Goal: Task Accomplishment & Management: Complete application form

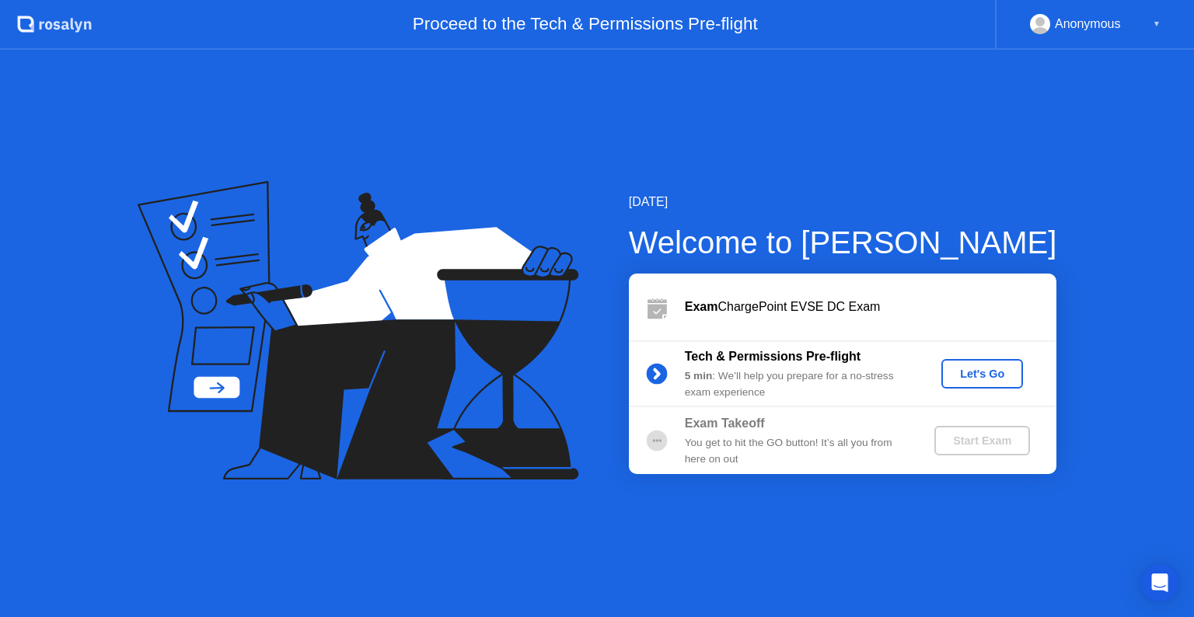
click at [974, 379] on div "Let's Go" at bounding box center [982, 374] width 69 height 12
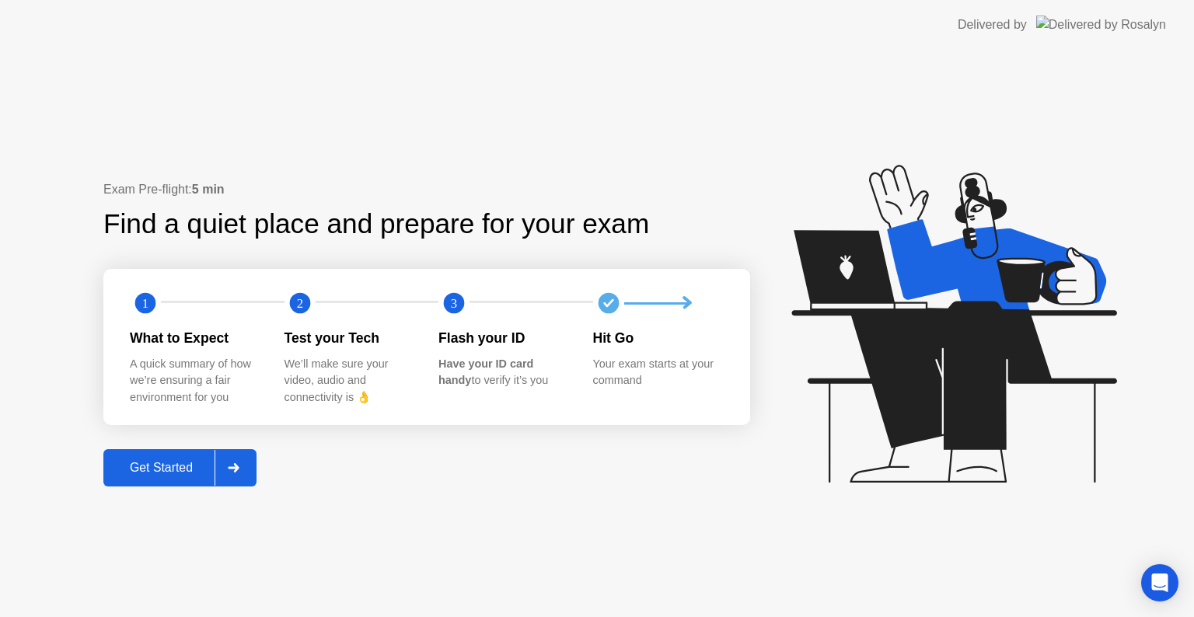
click at [159, 469] on div "Get Started" at bounding box center [161, 468] width 107 height 14
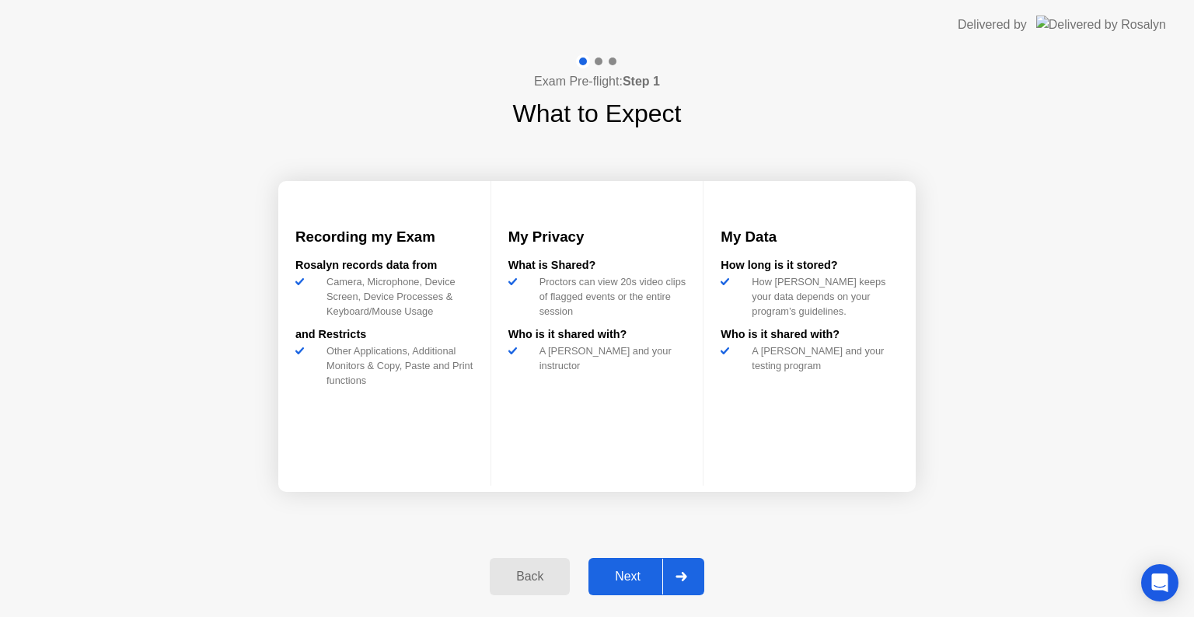
click at [619, 581] on div "Next" at bounding box center [627, 577] width 69 height 14
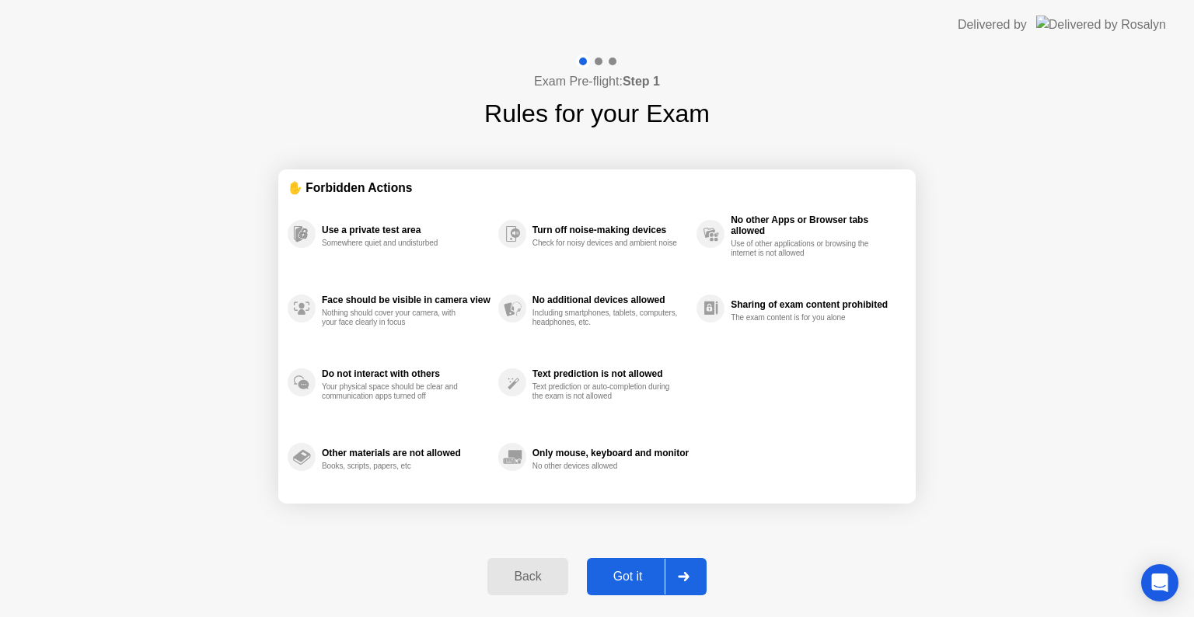
click at [619, 581] on div "Got it" at bounding box center [628, 577] width 73 height 14
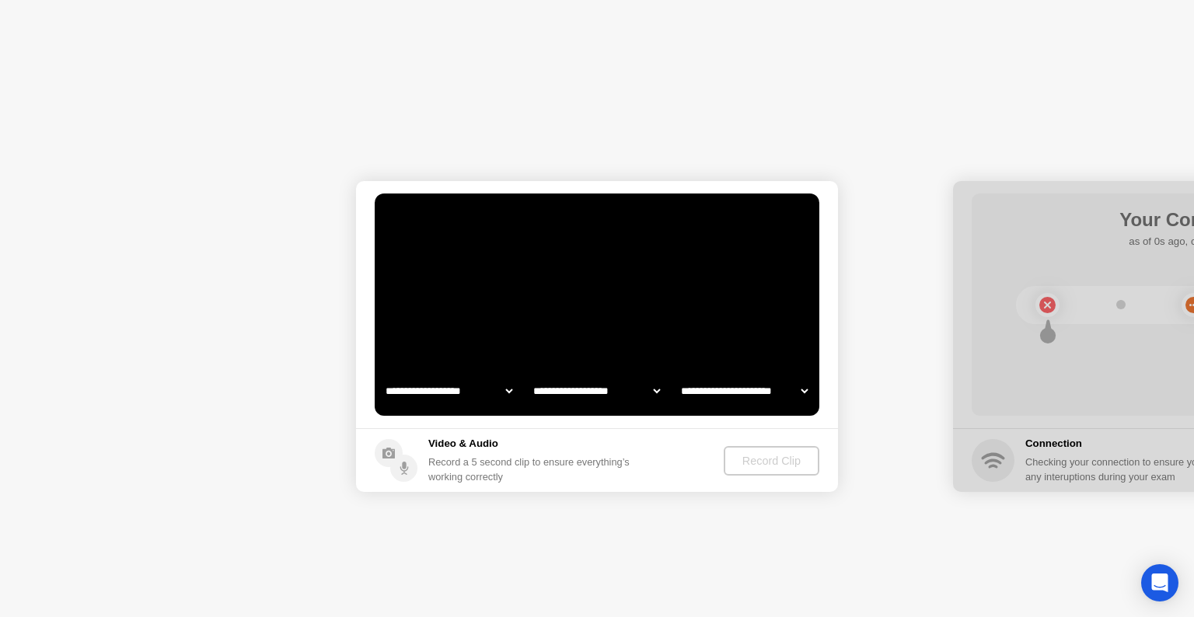
select select "**********"
select select "*******"
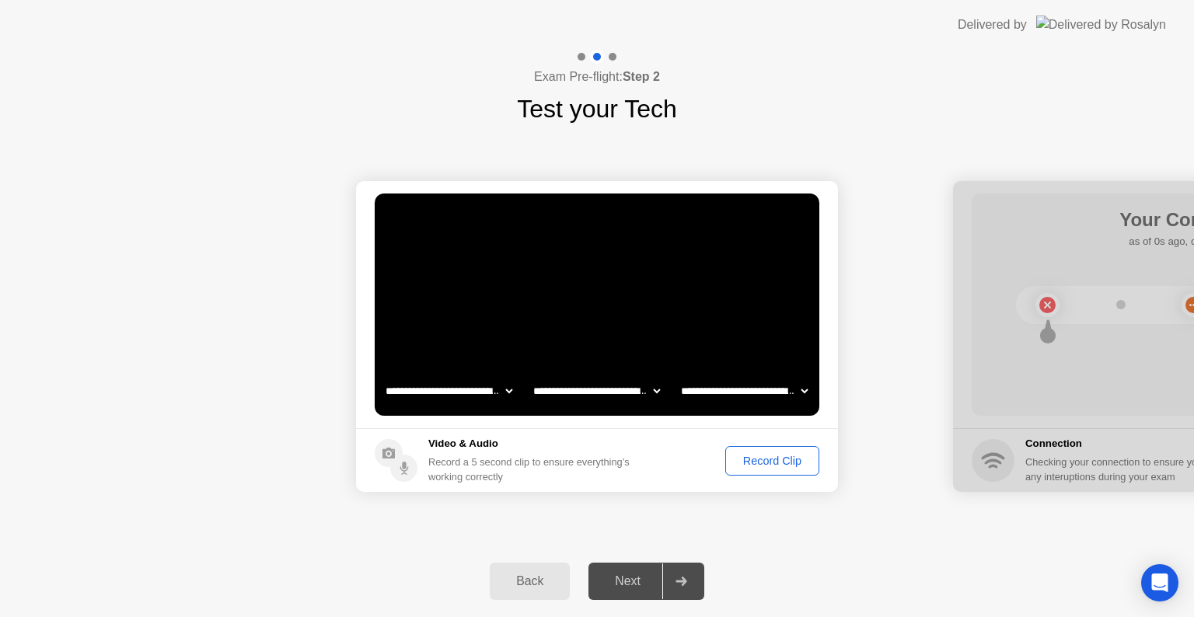
click at [799, 458] on div "Record Clip" at bounding box center [772, 461] width 83 height 12
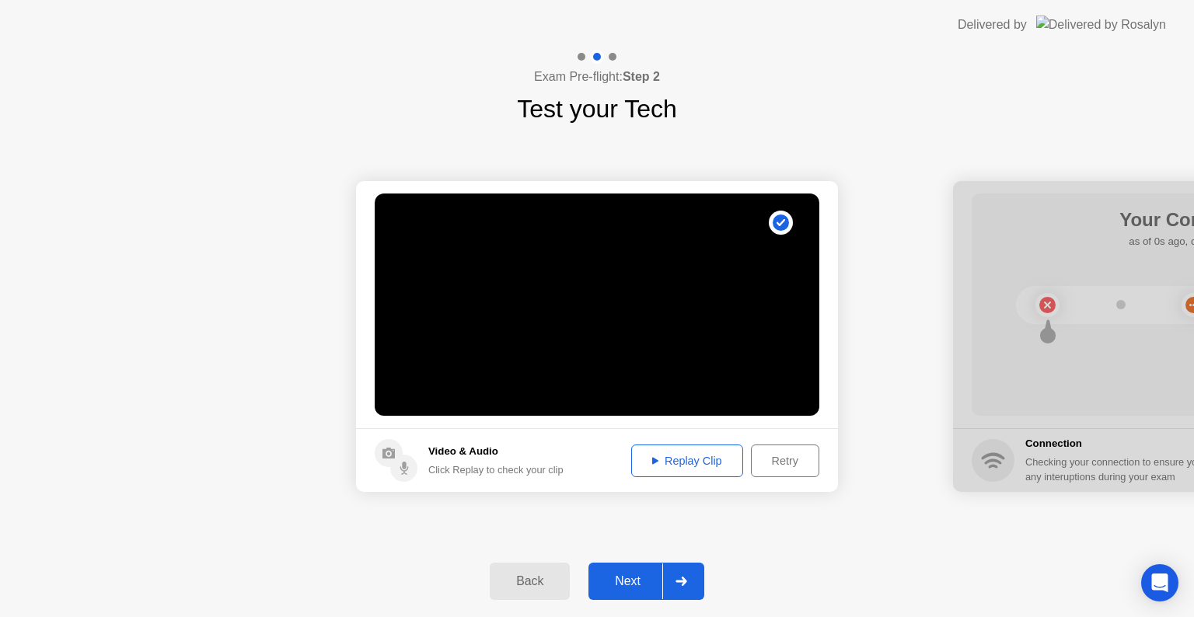
drag, startPoint x: 799, startPoint y: 458, endPoint x: 719, endPoint y: 456, distance: 80.9
click at [719, 456] on div "Replay Clip Retry" at bounding box center [722, 461] width 196 height 33
click at [719, 456] on div "Replay Clip" at bounding box center [687, 461] width 101 height 12
click at [629, 581] on div "Next" at bounding box center [627, 582] width 69 height 14
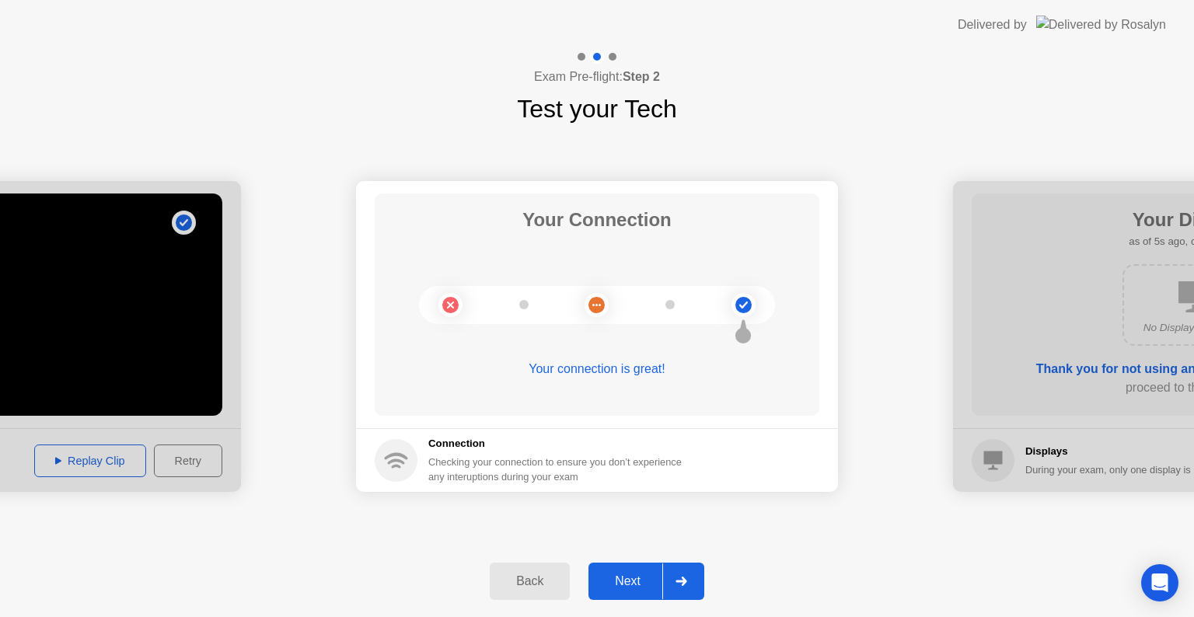
click at [629, 581] on div "Next" at bounding box center [627, 582] width 69 height 14
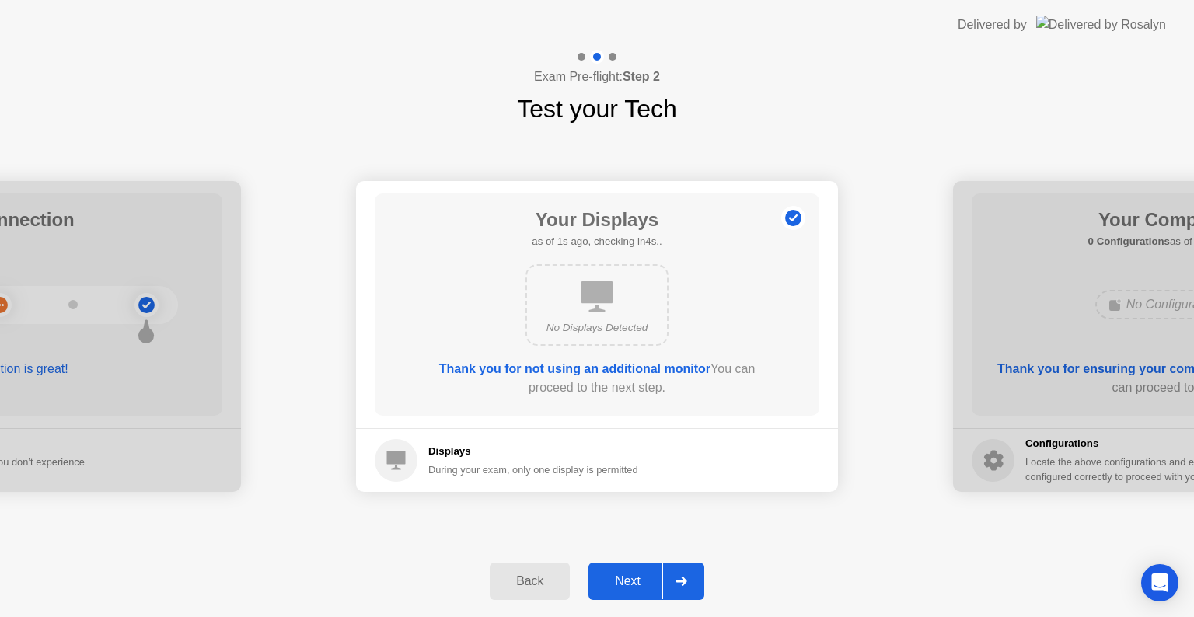
click at [628, 582] on div "Next" at bounding box center [627, 582] width 69 height 14
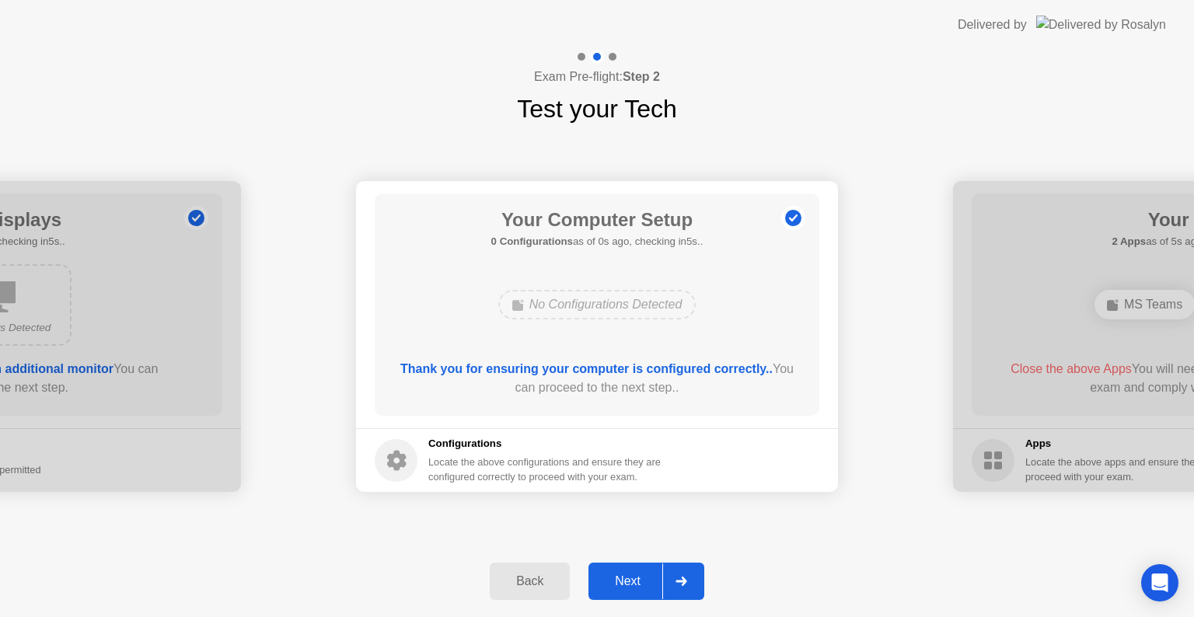
click at [628, 582] on div "Next" at bounding box center [627, 582] width 69 height 14
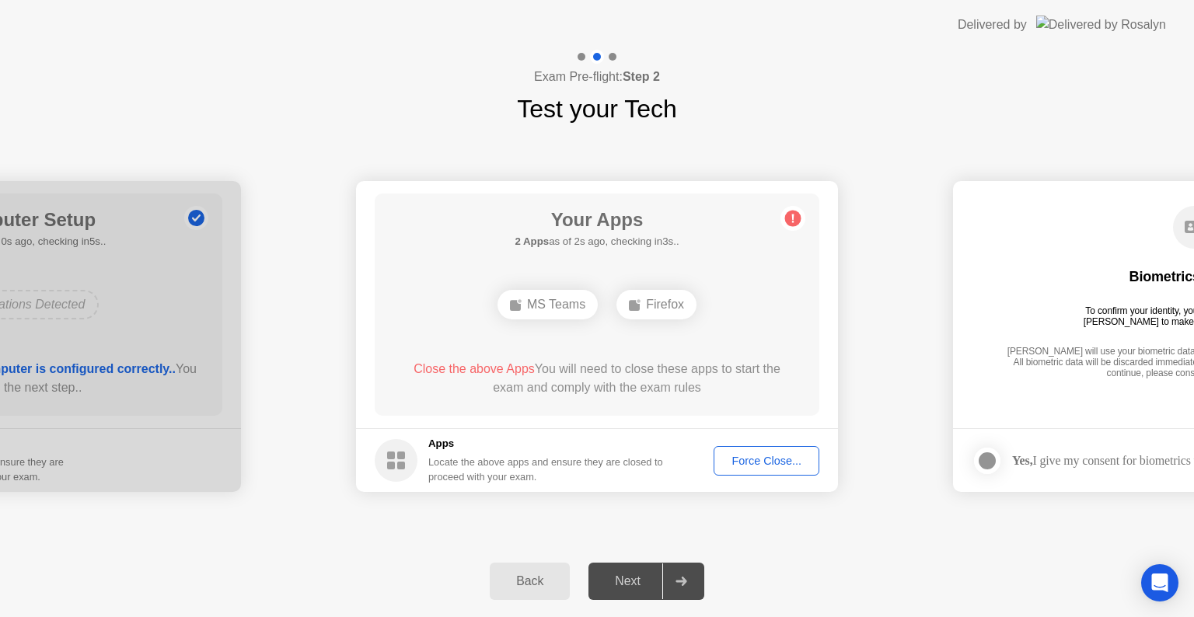
click at [781, 464] on div "Force Close..." at bounding box center [766, 461] width 95 height 12
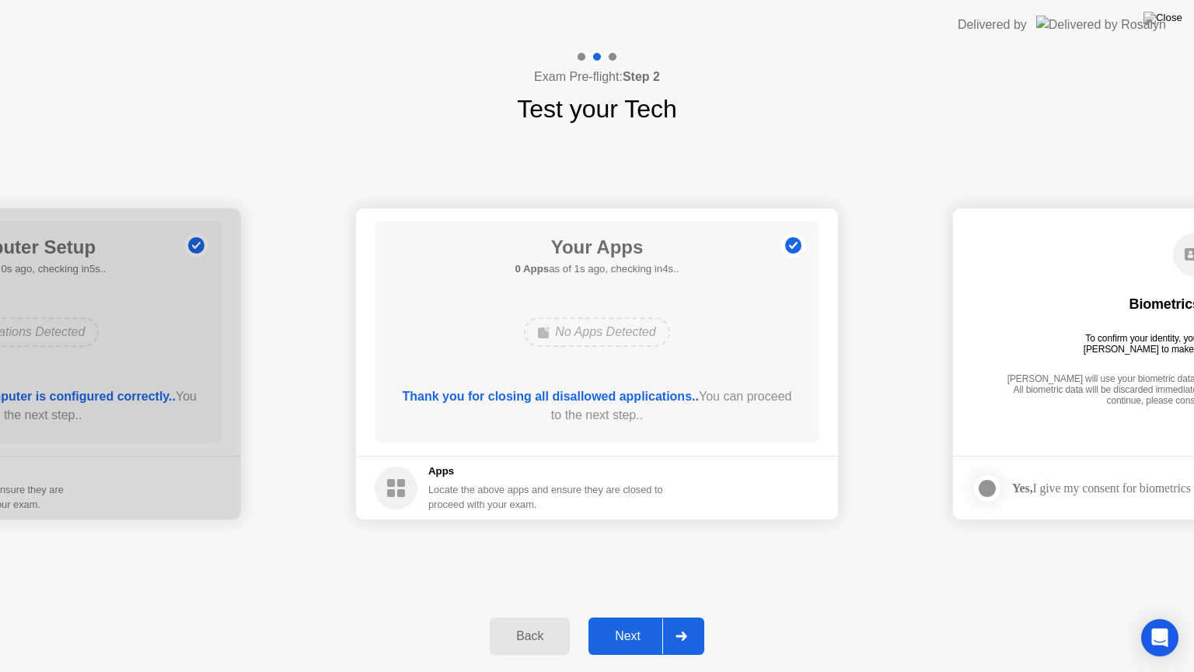
click at [619, 617] on div "Next" at bounding box center [627, 636] width 69 height 14
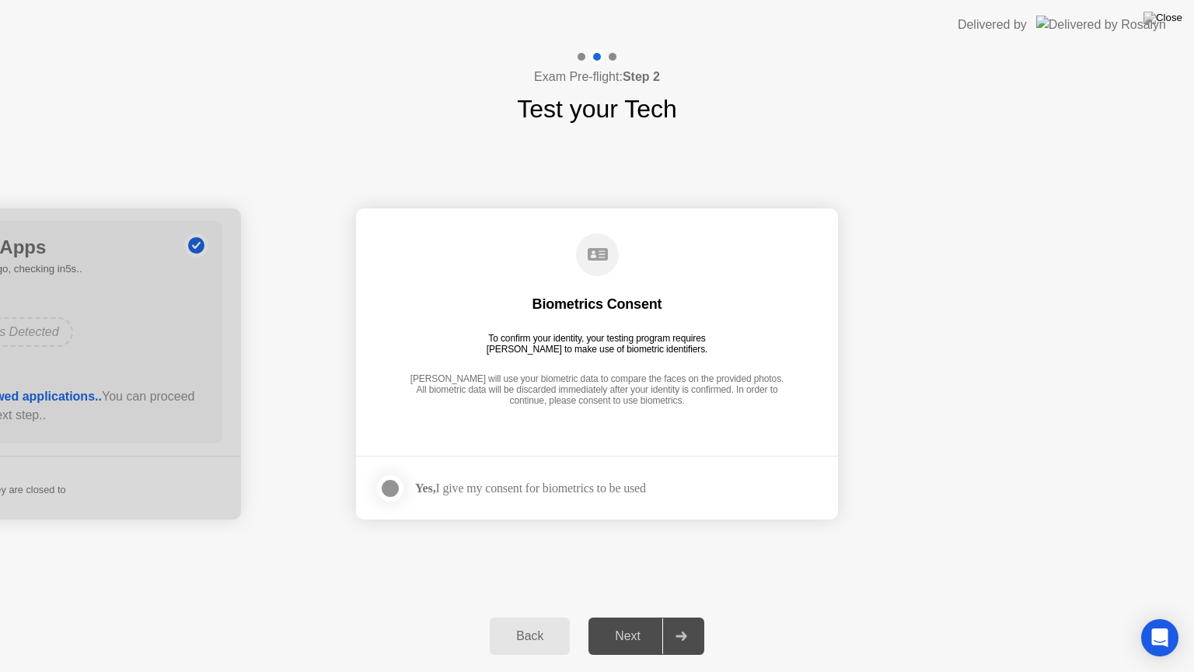
click at [386, 485] on div at bounding box center [390, 488] width 19 height 19
click at [615, 617] on div "Next" at bounding box center [627, 636] width 69 height 14
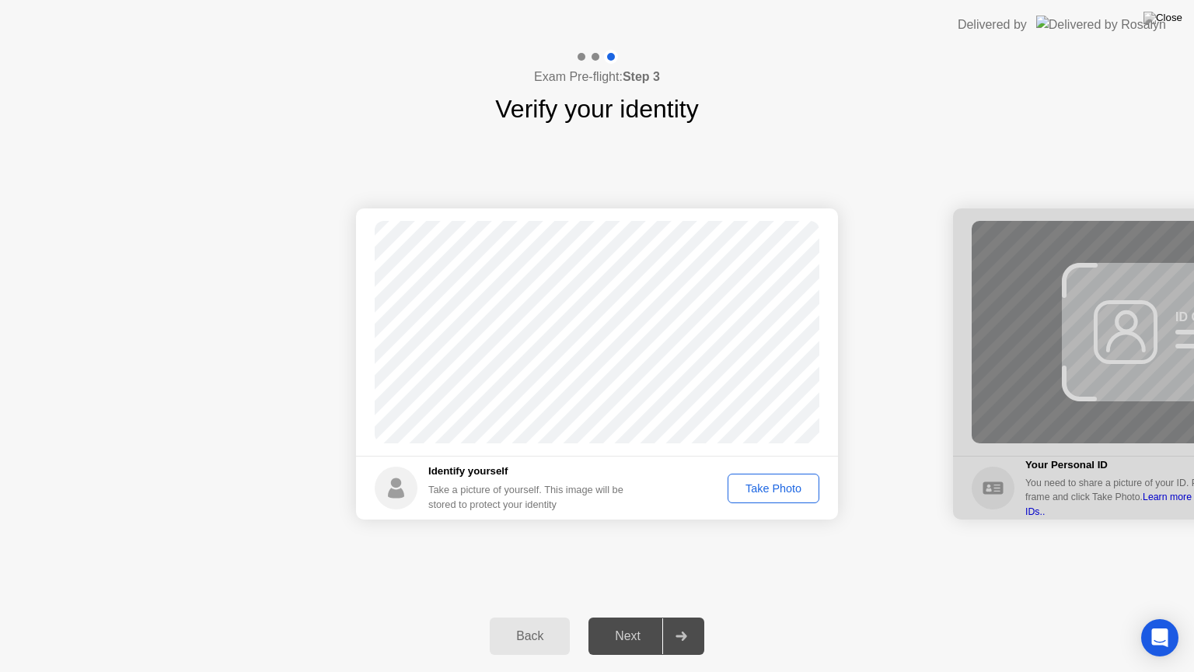
click at [778, 488] on div "Take Photo" at bounding box center [773, 488] width 81 height 12
click at [623, 617] on div "Next" at bounding box center [627, 636] width 69 height 14
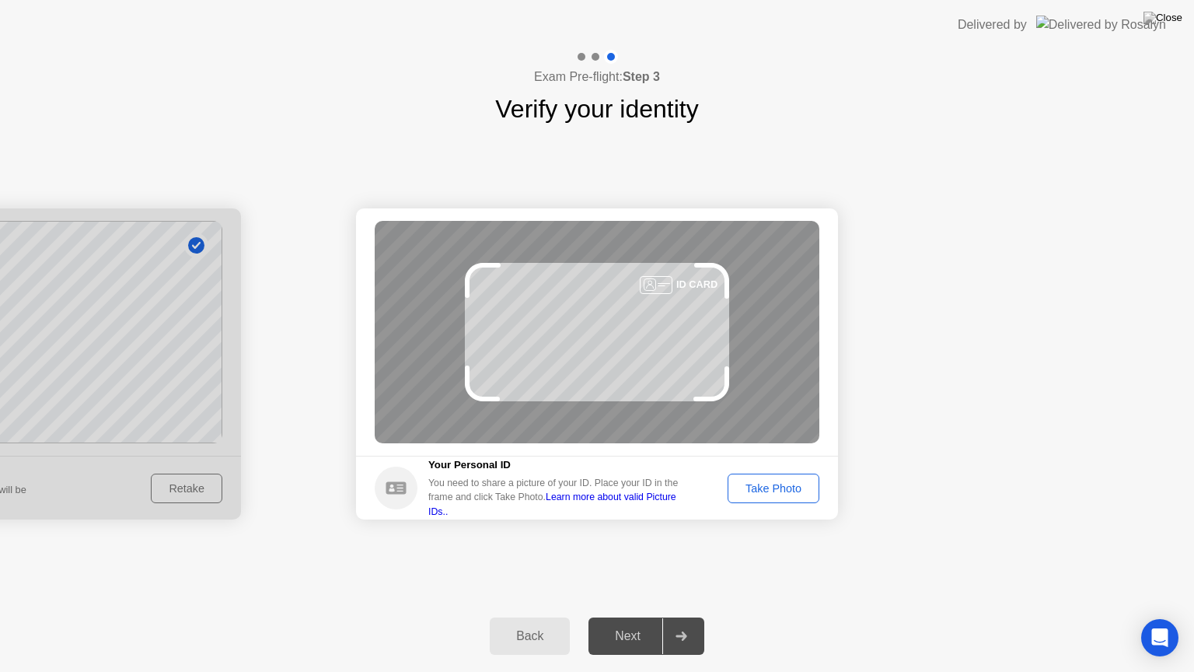
click at [628, 617] on div "Next" at bounding box center [627, 636] width 69 height 14
click at [773, 488] on div "Take Photo" at bounding box center [773, 488] width 81 height 12
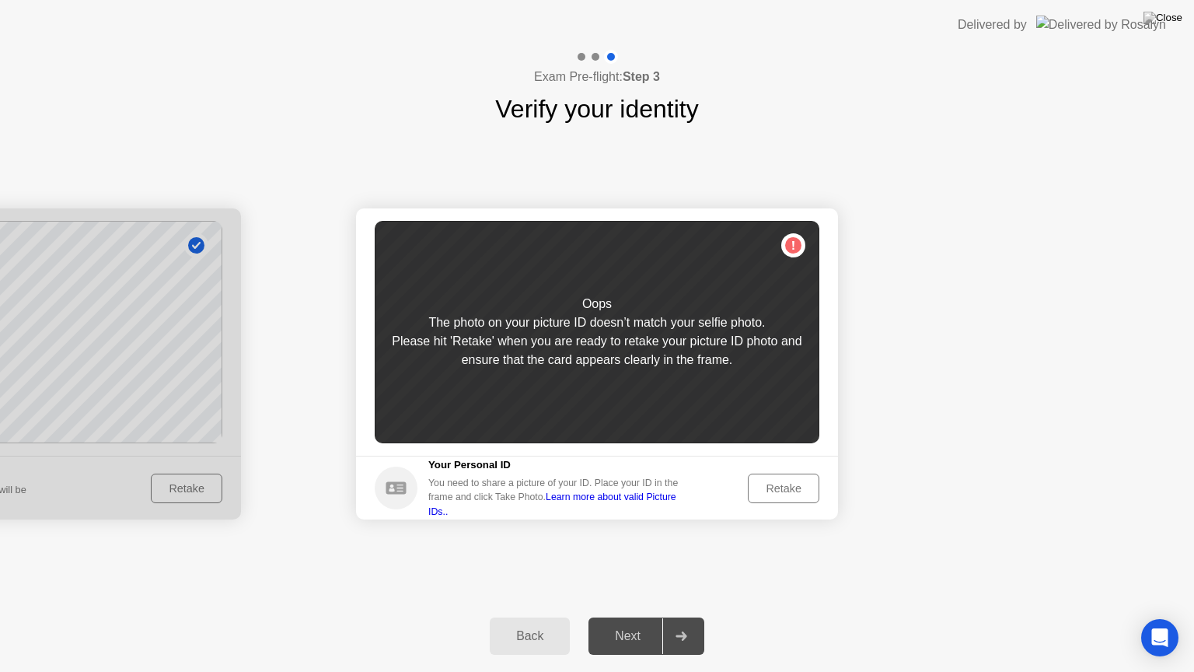
click at [783, 488] on div "Retake" at bounding box center [784, 488] width 61 height 12
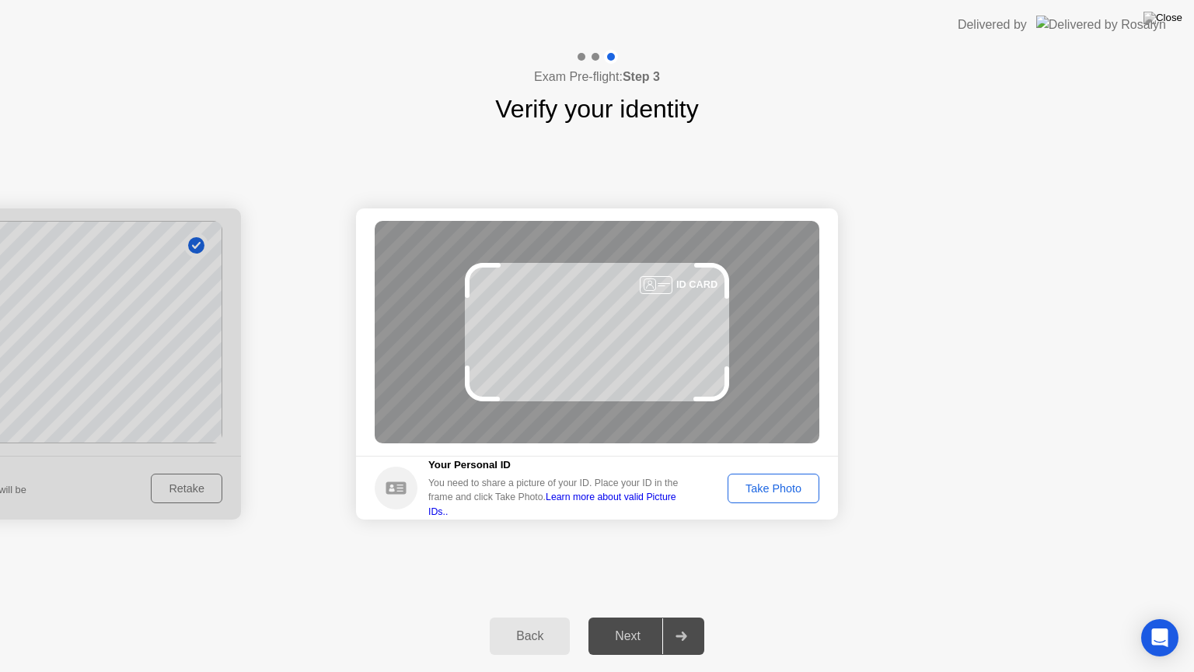
click at [783, 488] on div "Take Photo" at bounding box center [773, 488] width 81 height 12
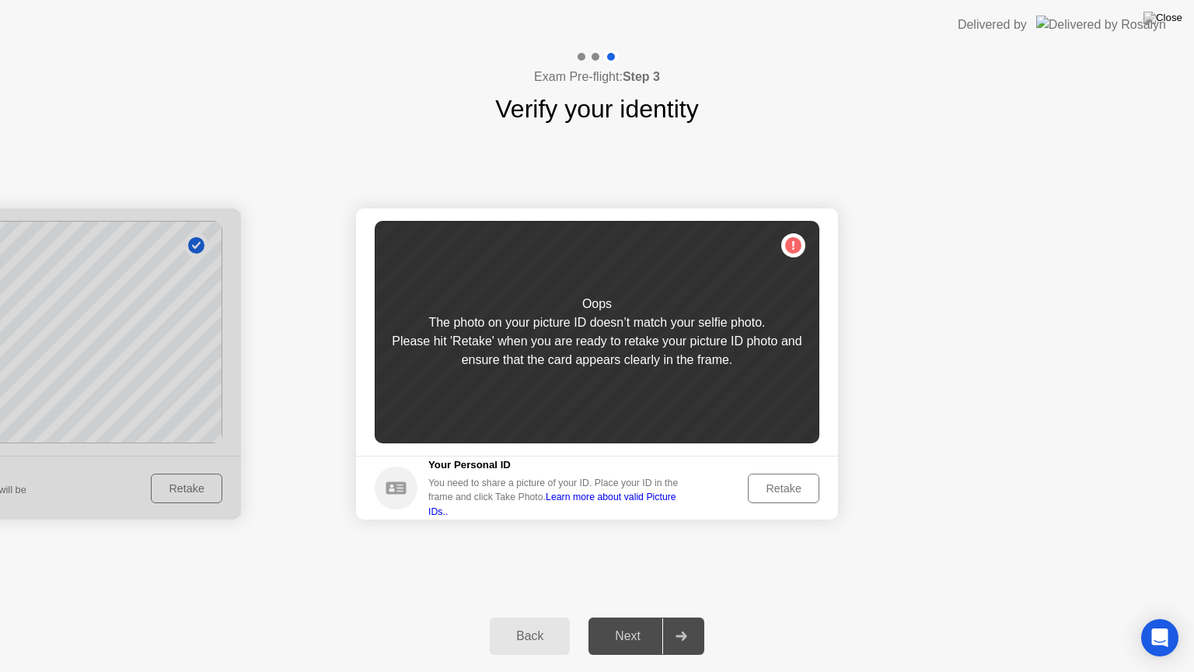
click at [783, 488] on div "Retake" at bounding box center [784, 488] width 61 height 12
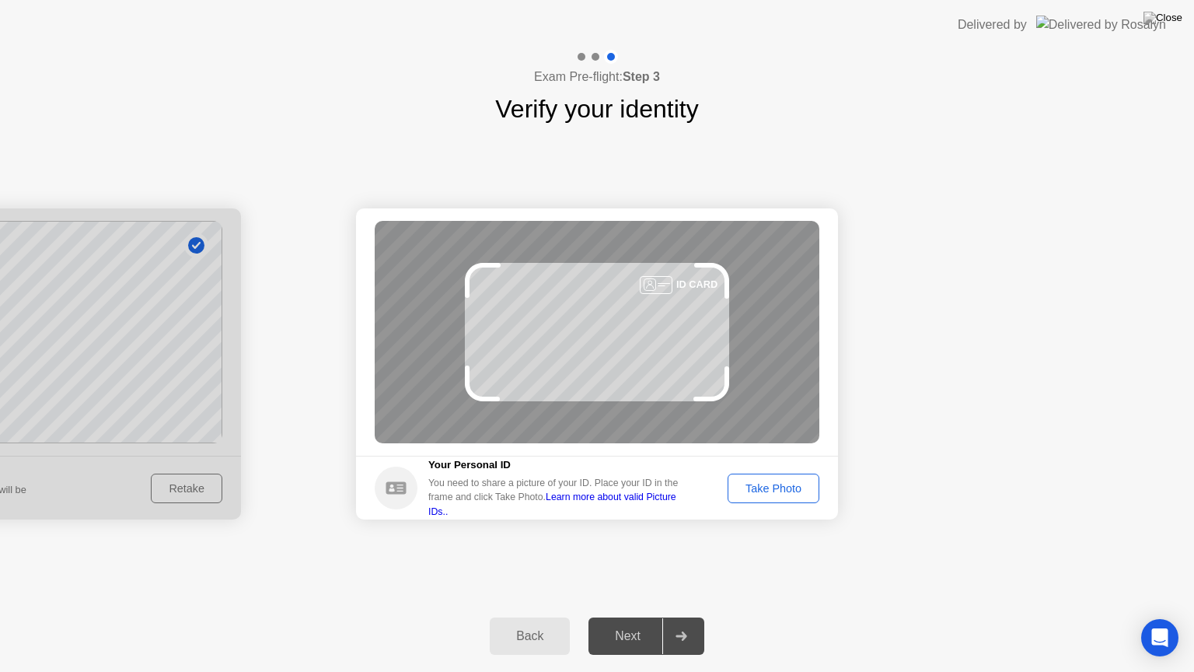
click at [543, 617] on button "Back" at bounding box center [530, 635] width 80 height 37
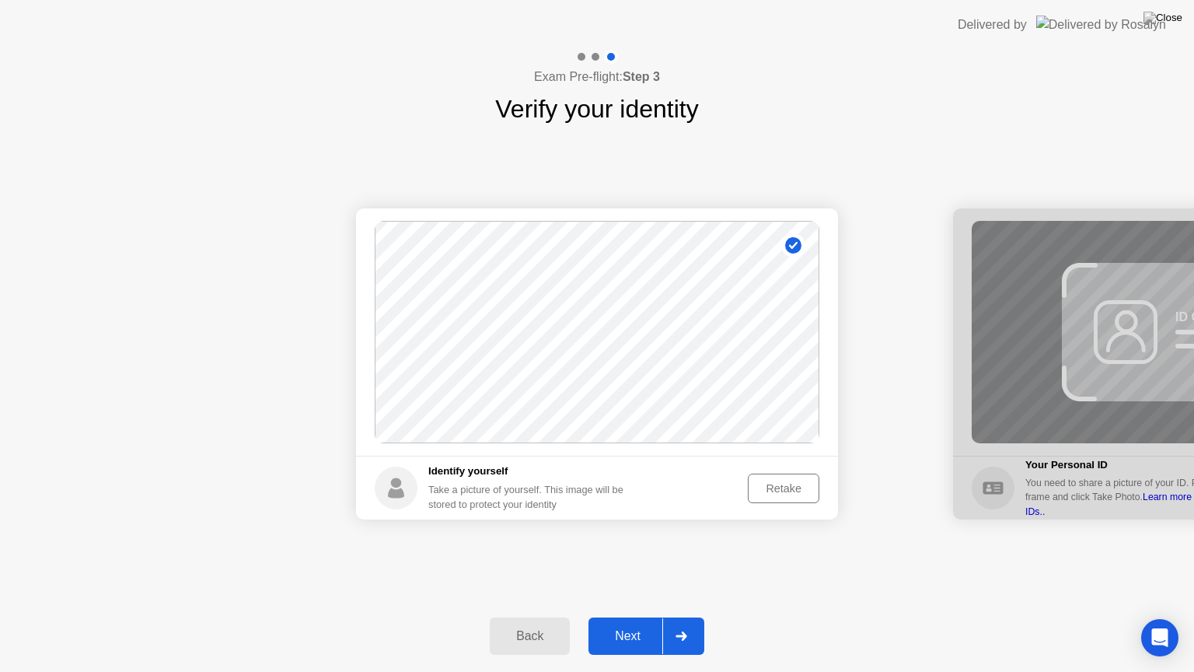
click at [784, 491] on div "Retake" at bounding box center [784, 488] width 61 height 12
click at [784, 493] on div "Take Photo" at bounding box center [773, 488] width 81 height 12
click at [635, 617] on div "Next" at bounding box center [627, 636] width 69 height 14
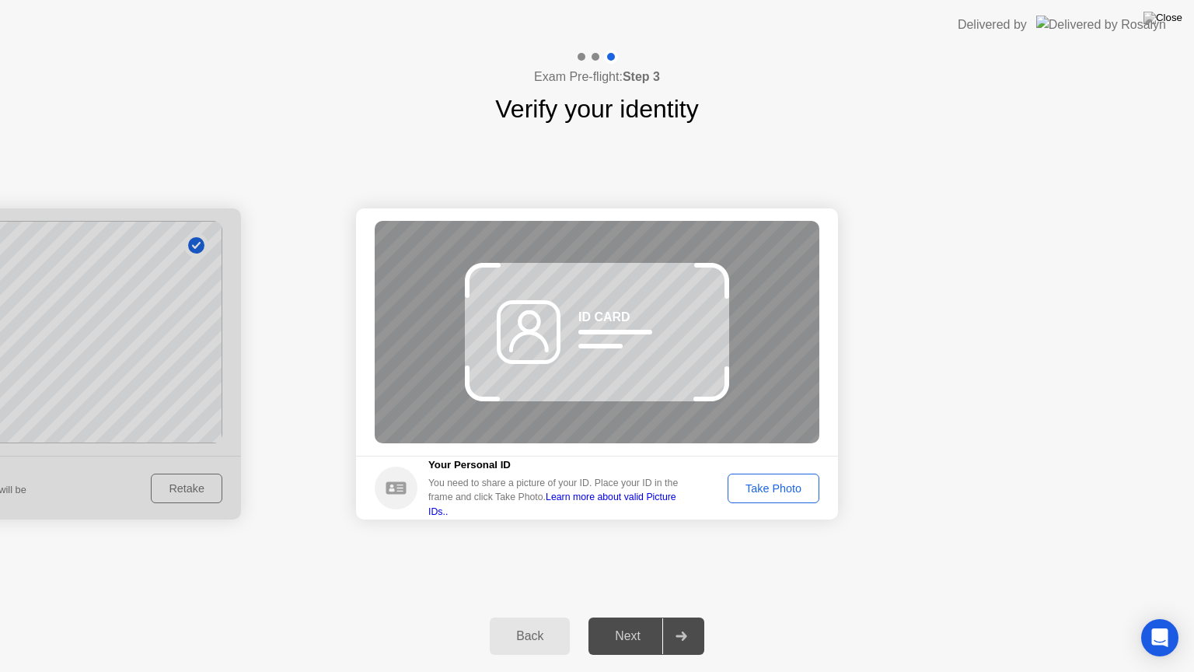
click at [788, 488] on div "Take Photo" at bounding box center [773, 488] width 81 height 12
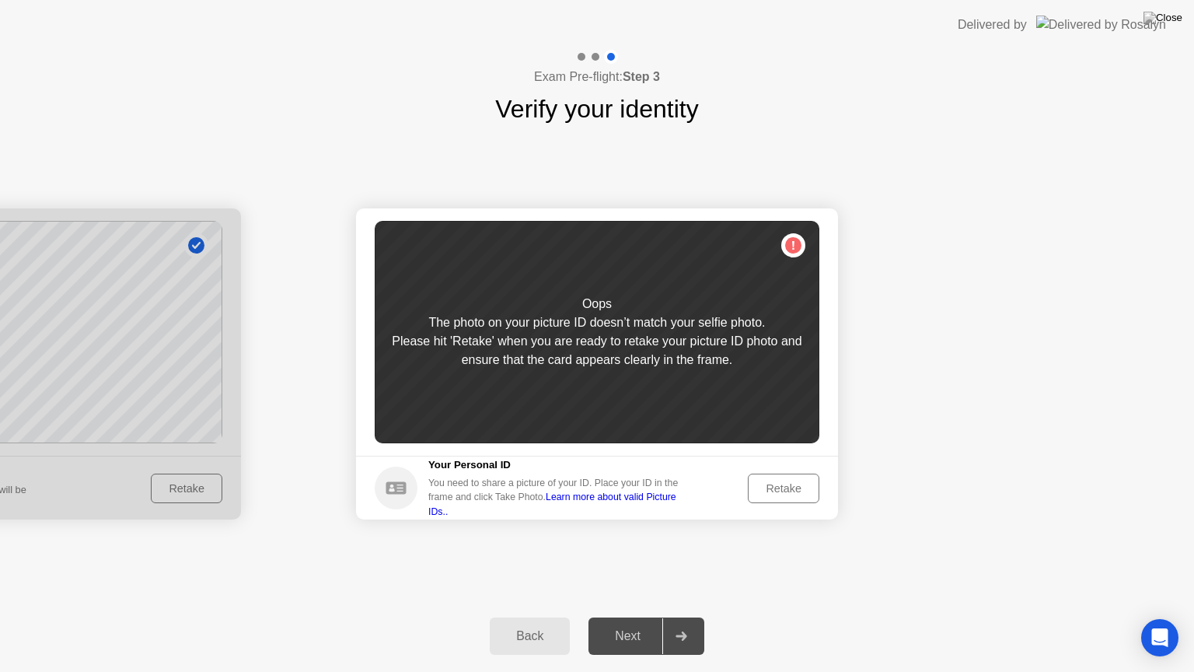
click at [771, 489] on div "Retake" at bounding box center [784, 488] width 61 height 12
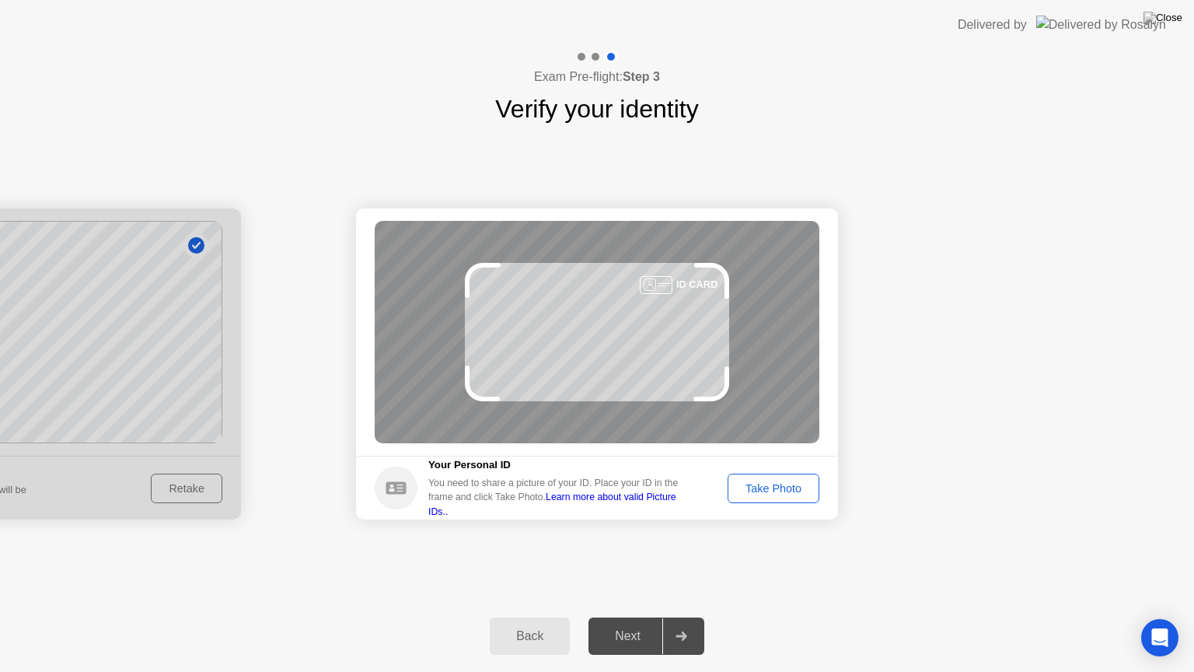
click at [771, 489] on div "Take Photo" at bounding box center [773, 488] width 81 height 12
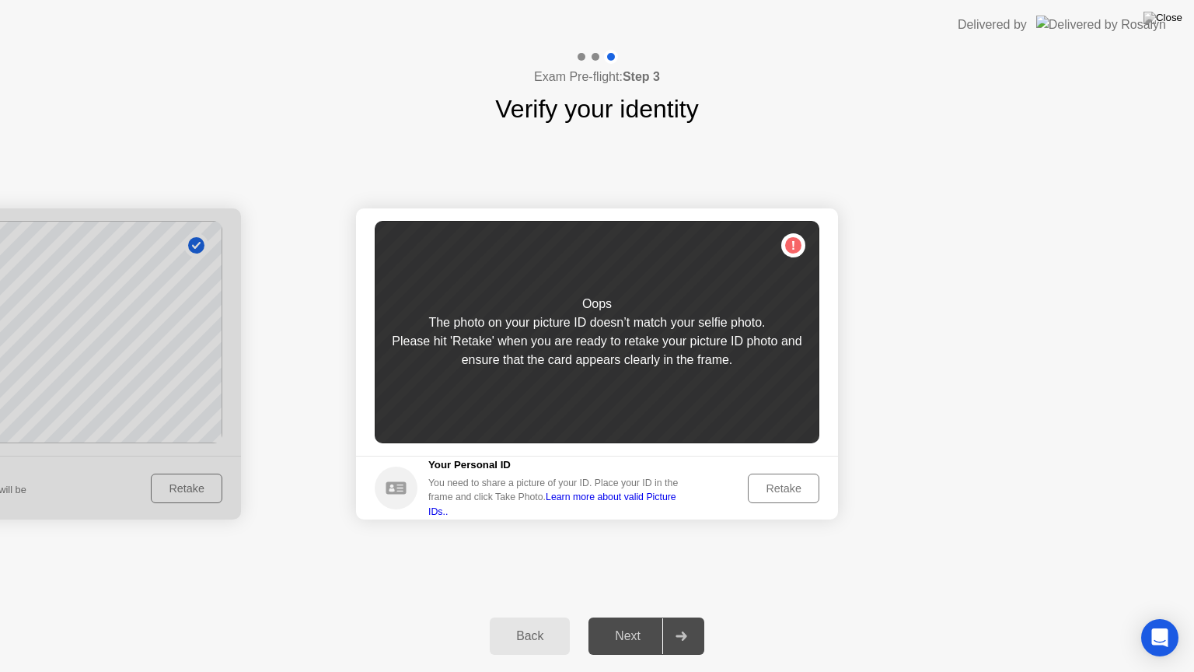
click at [771, 491] on div "Retake" at bounding box center [784, 488] width 61 height 12
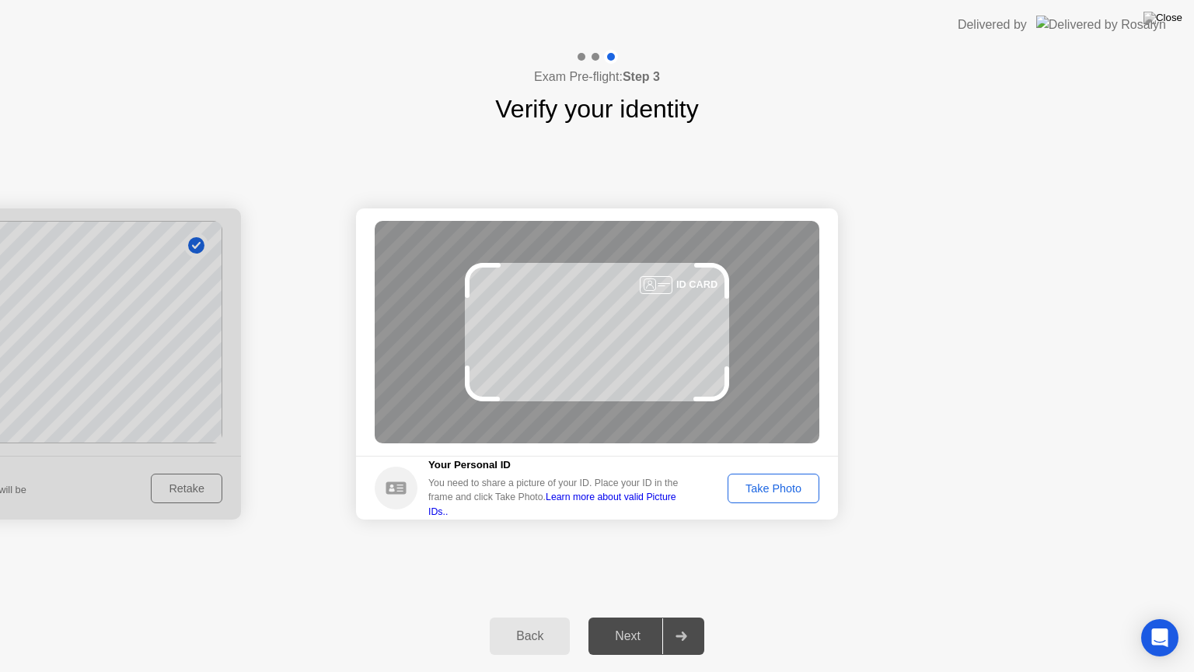
click at [771, 491] on div "Take Photo" at bounding box center [773, 488] width 81 height 12
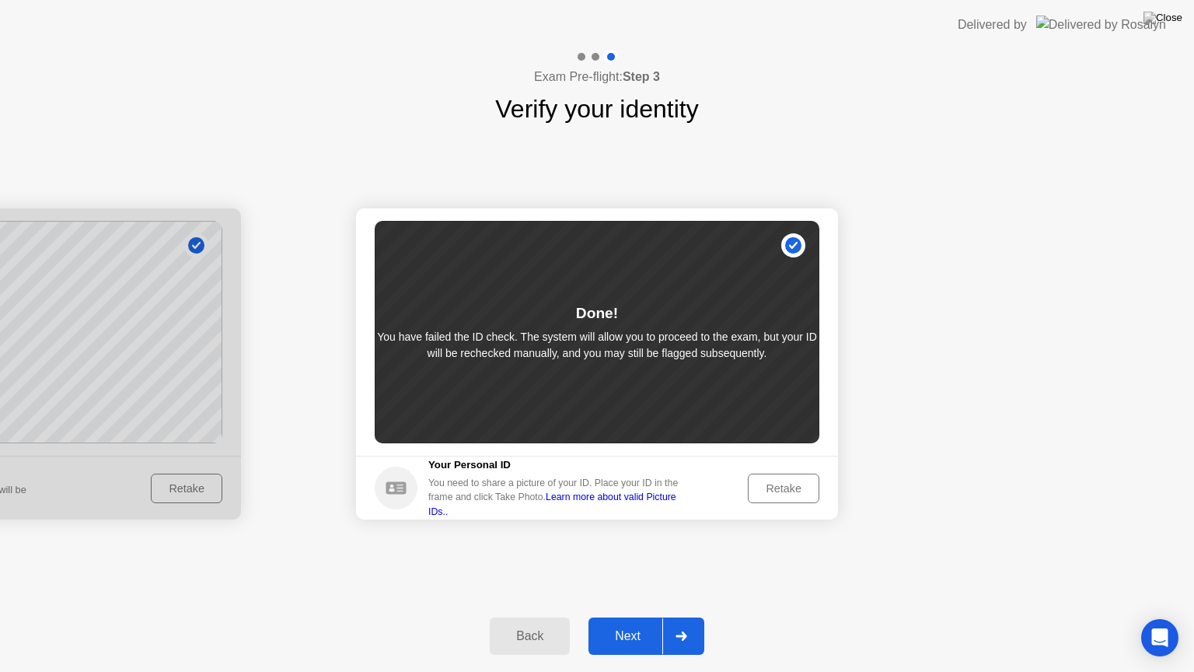
click at [628, 617] on div "Next" at bounding box center [627, 636] width 69 height 14
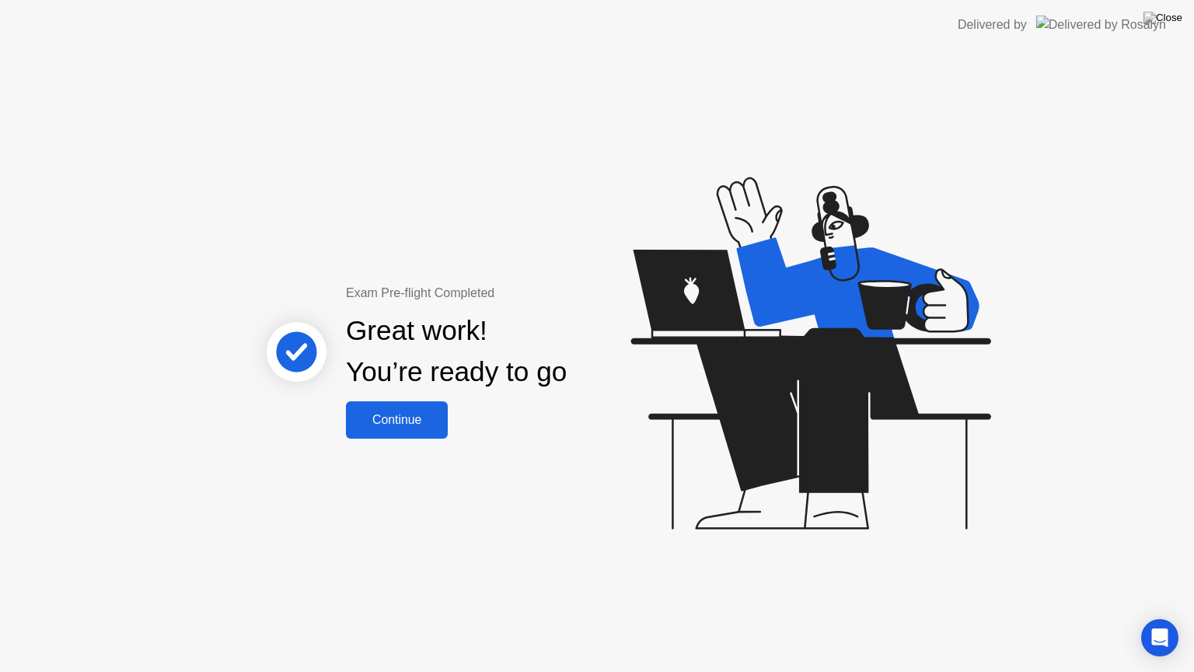
click at [413, 427] on div "Continue" at bounding box center [397, 420] width 93 height 14
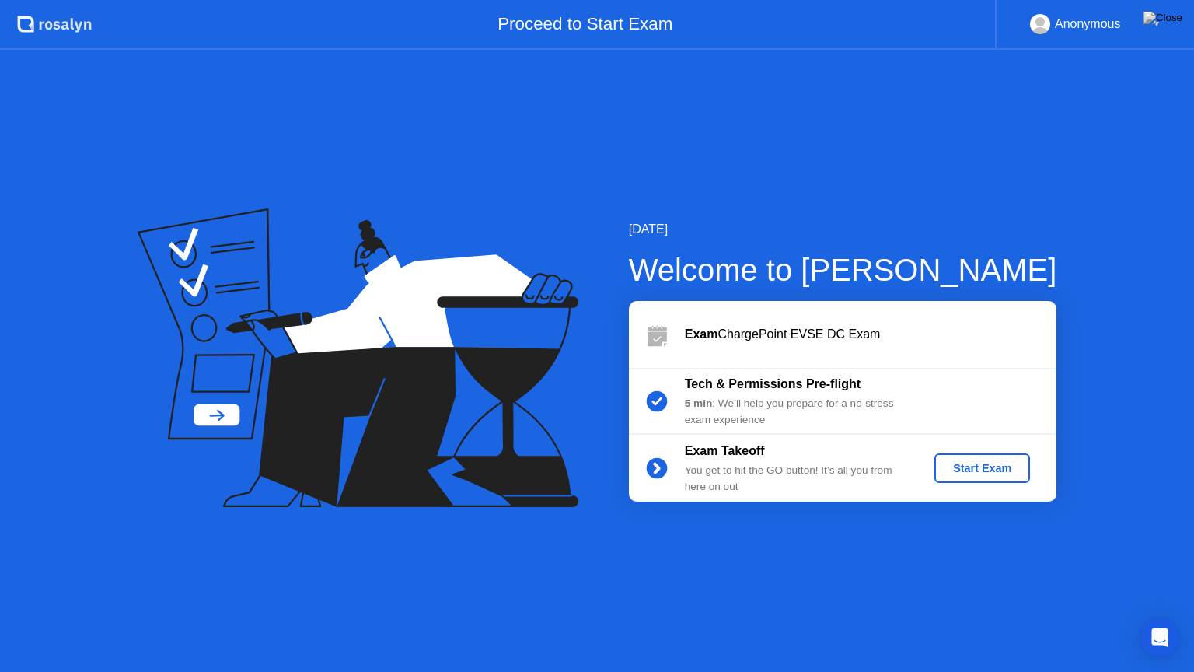
click at [958, 474] on div "Start Exam" at bounding box center [982, 468] width 83 height 12
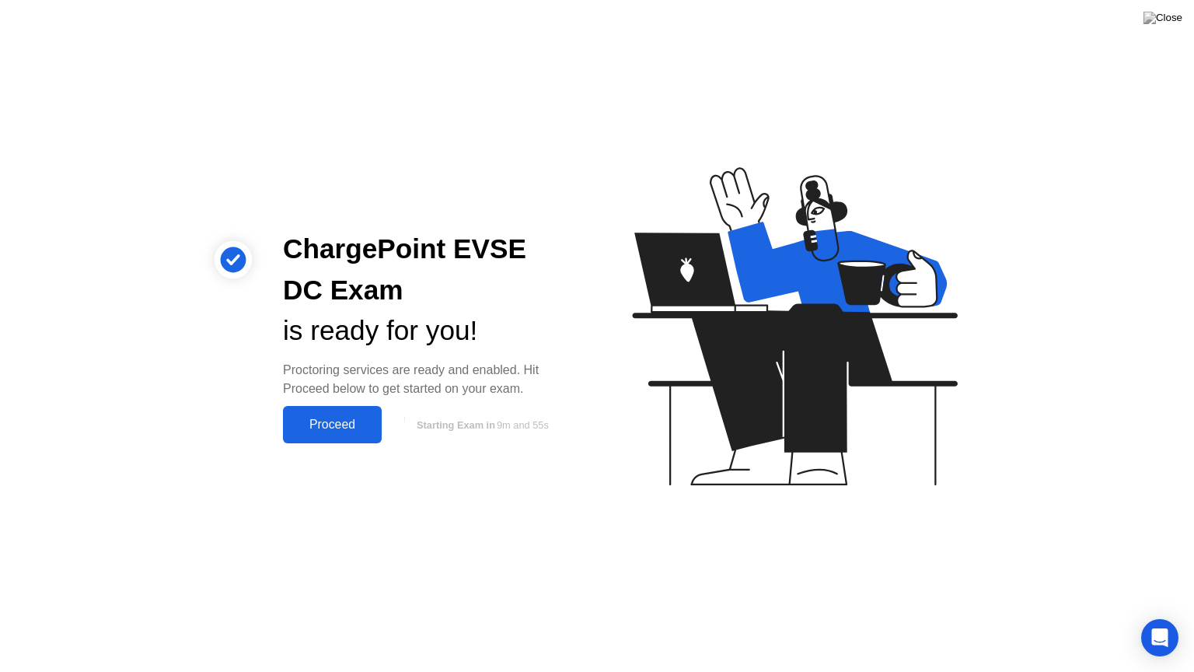
click at [342, 430] on div "Proceed" at bounding box center [332, 425] width 89 height 14
